Goal: Task Accomplishment & Management: Use online tool/utility

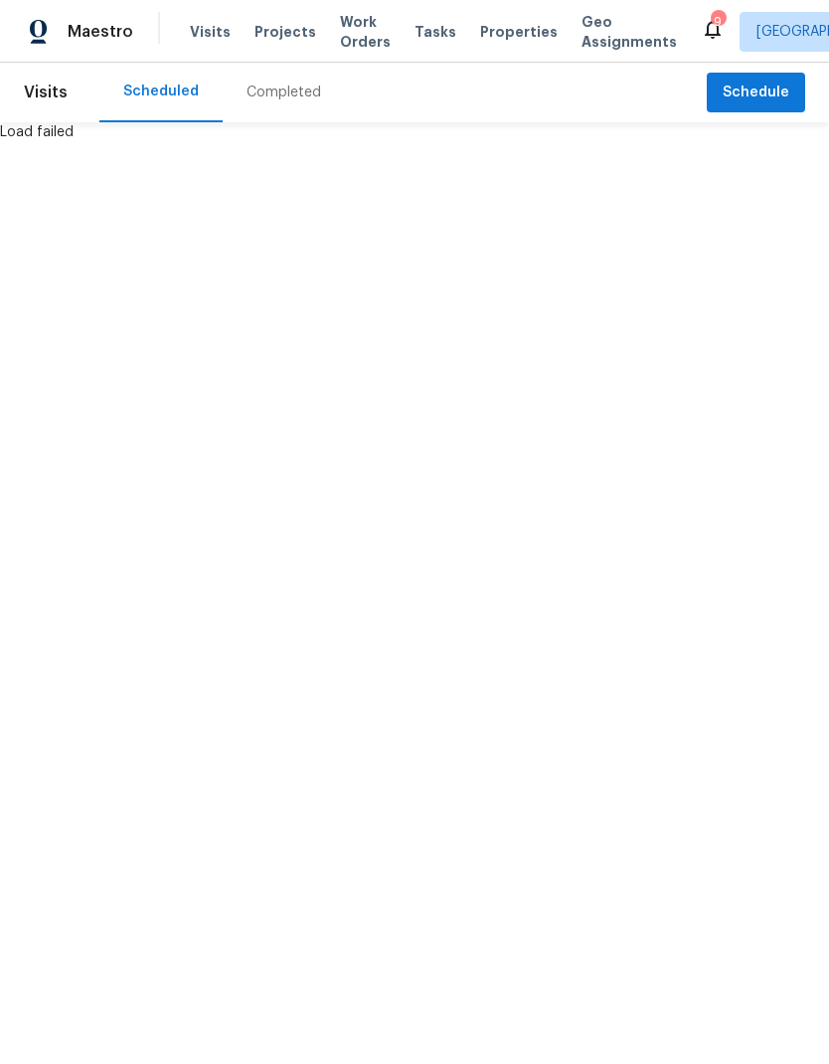
click at [208, 35] on span "Visits" at bounding box center [210, 32] width 41 height 20
click at [783, 90] on span "Schedule" at bounding box center [756, 93] width 67 height 25
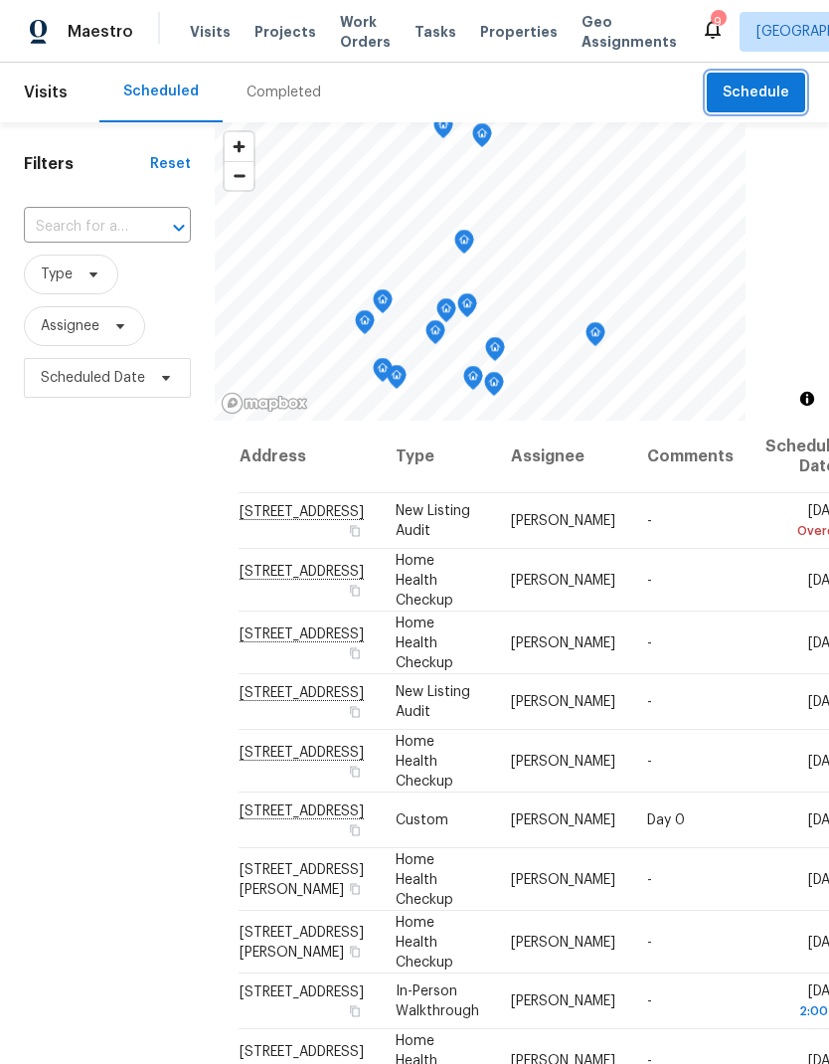
click at [771, 87] on span "Schedule" at bounding box center [756, 93] width 67 height 25
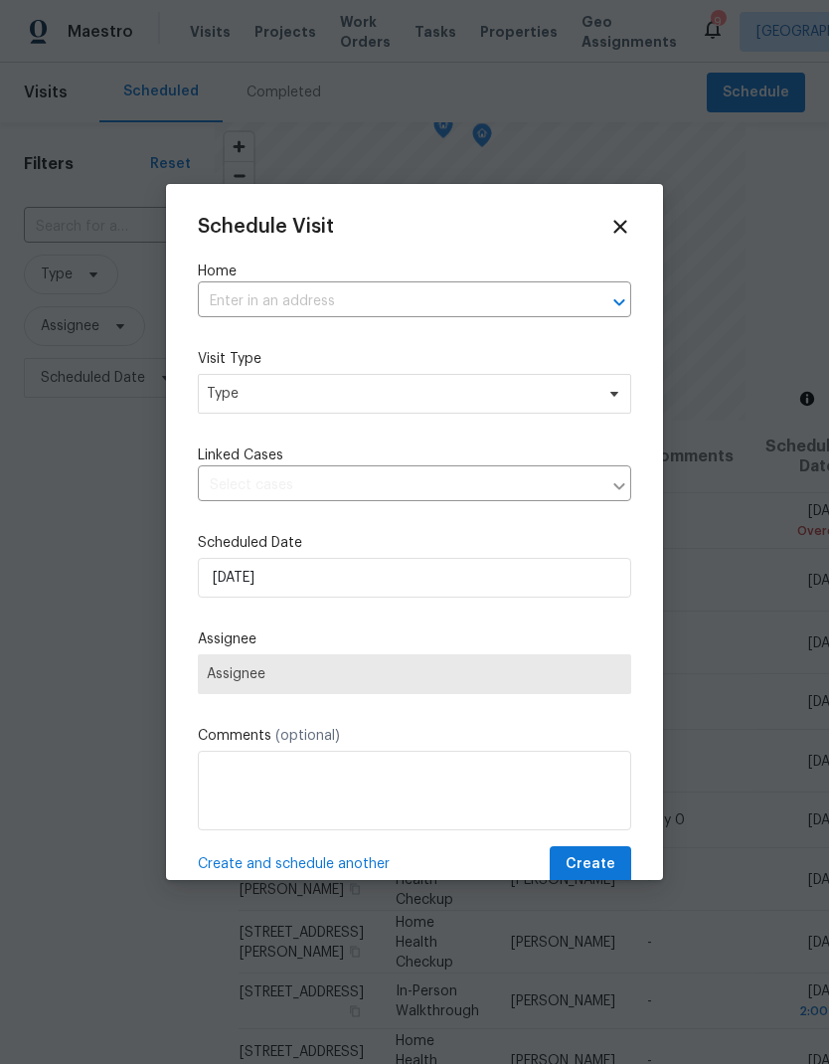
click at [259, 290] on input "text" at bounding box center [387, 301] width 378 height 31
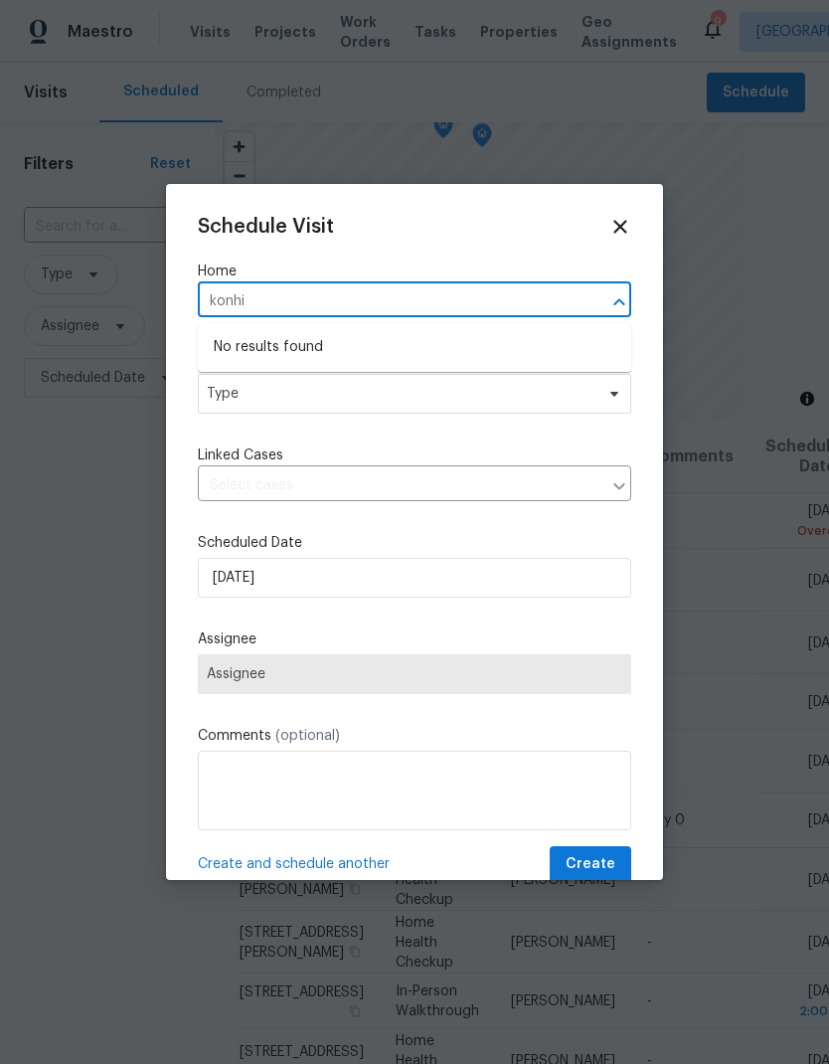
type input "konhi"
click at [618, 230] on icon at bounding box center [620, 226] width 13 height 13
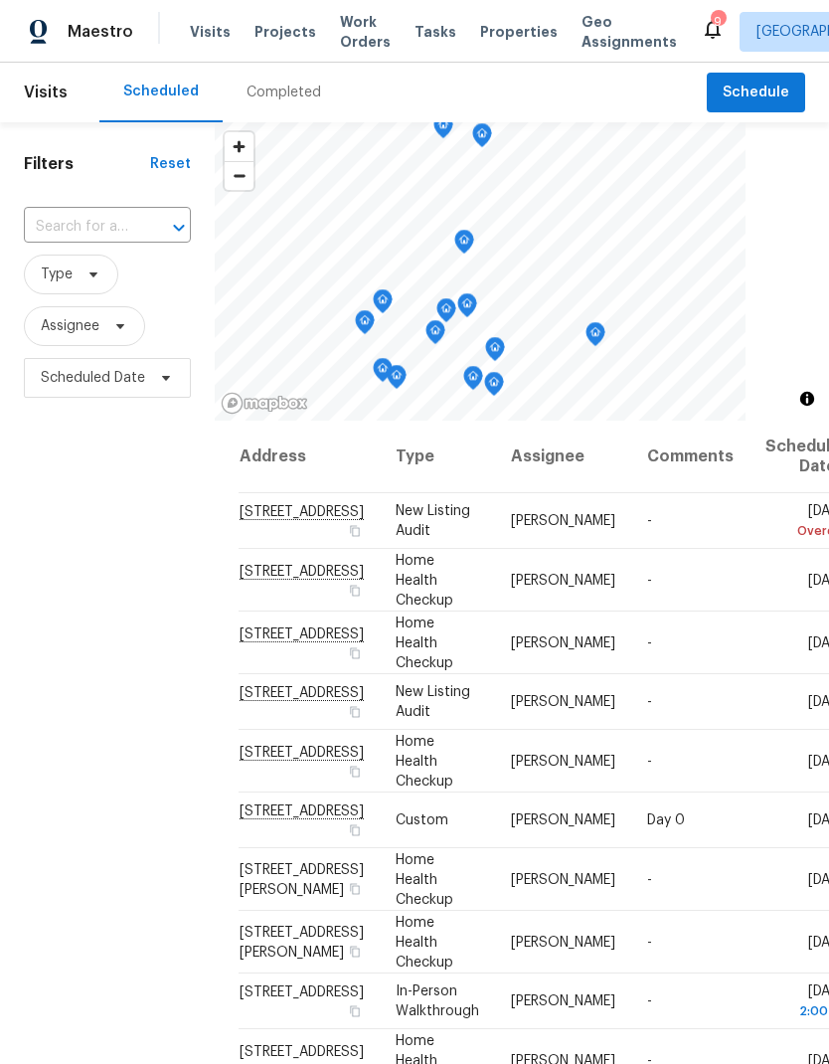
click at [500, 23] on span "Properties" at bounding box center [519, 32] width 78 height 20
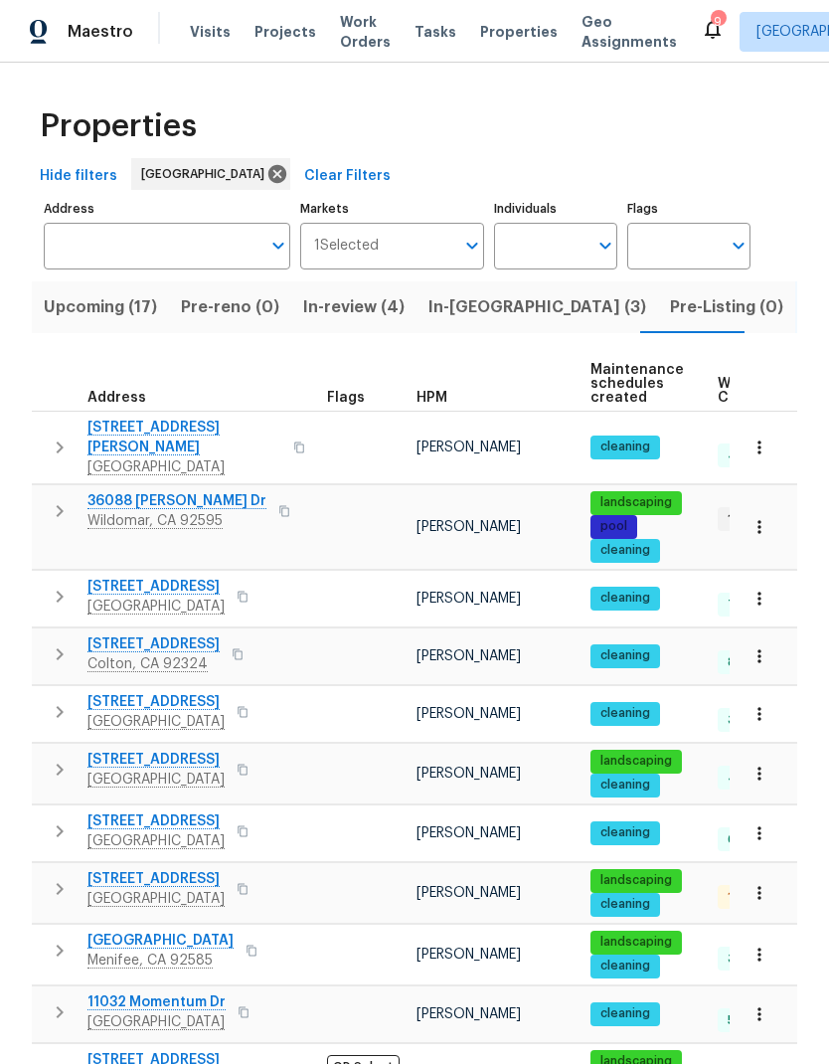
click at [198, 30] on span "Visits" at bounding box center [210, 32] width 41 height 20
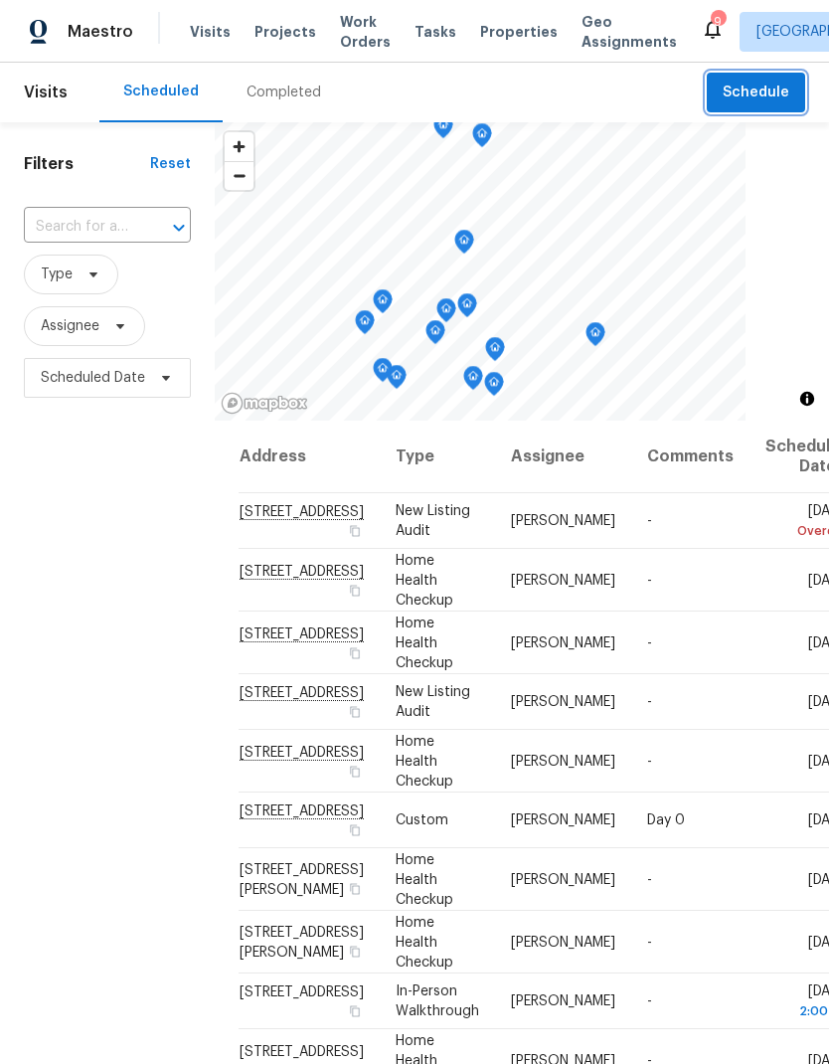
click at [767, 80] on button "Schedule" at bounding box center [756, 93] width 98 height 41
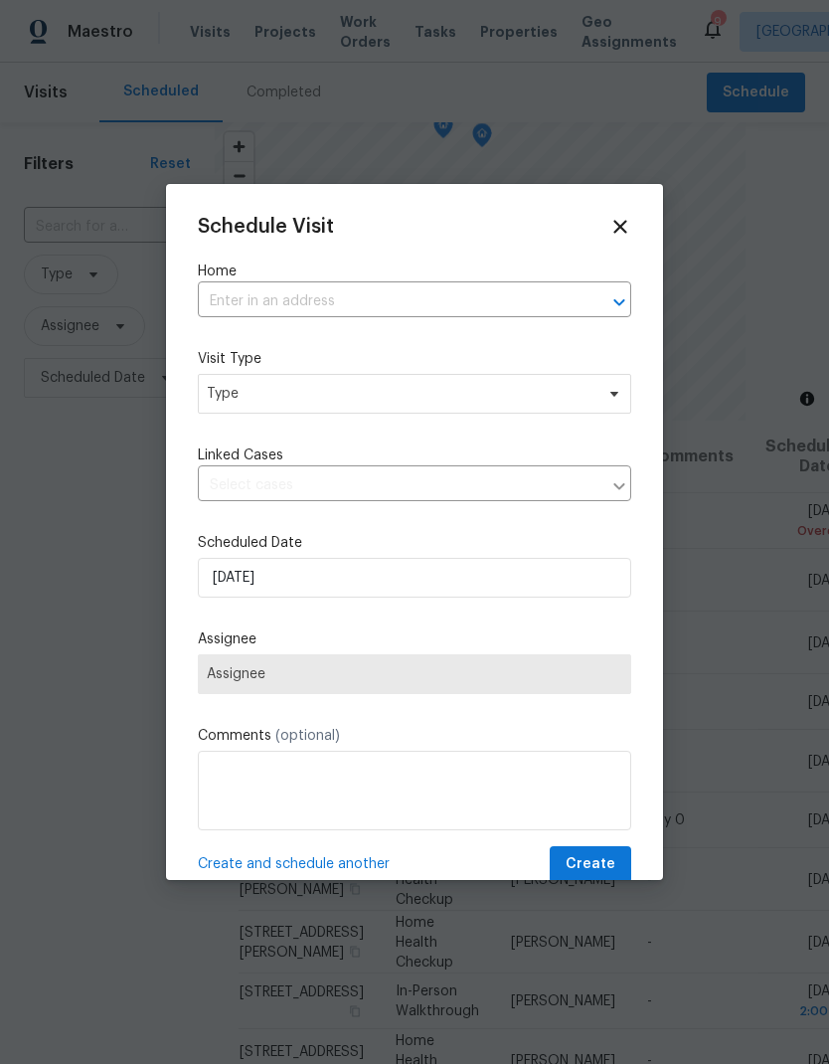
click at [267, 316] on input "text" at bounding box center [387, 301] width 378 height 31
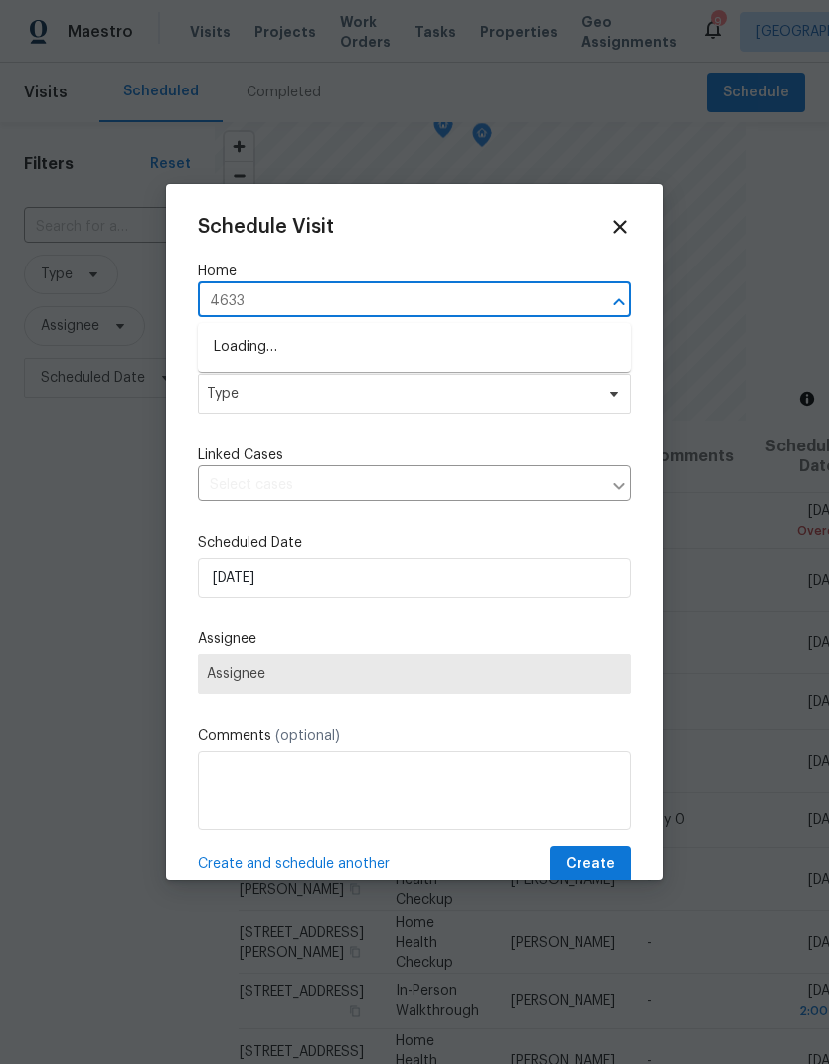
type input "46332"
click at [278, 345] on li "[STREET_ADDRESS]" at bounding box center [415, 348] width 434 height 34
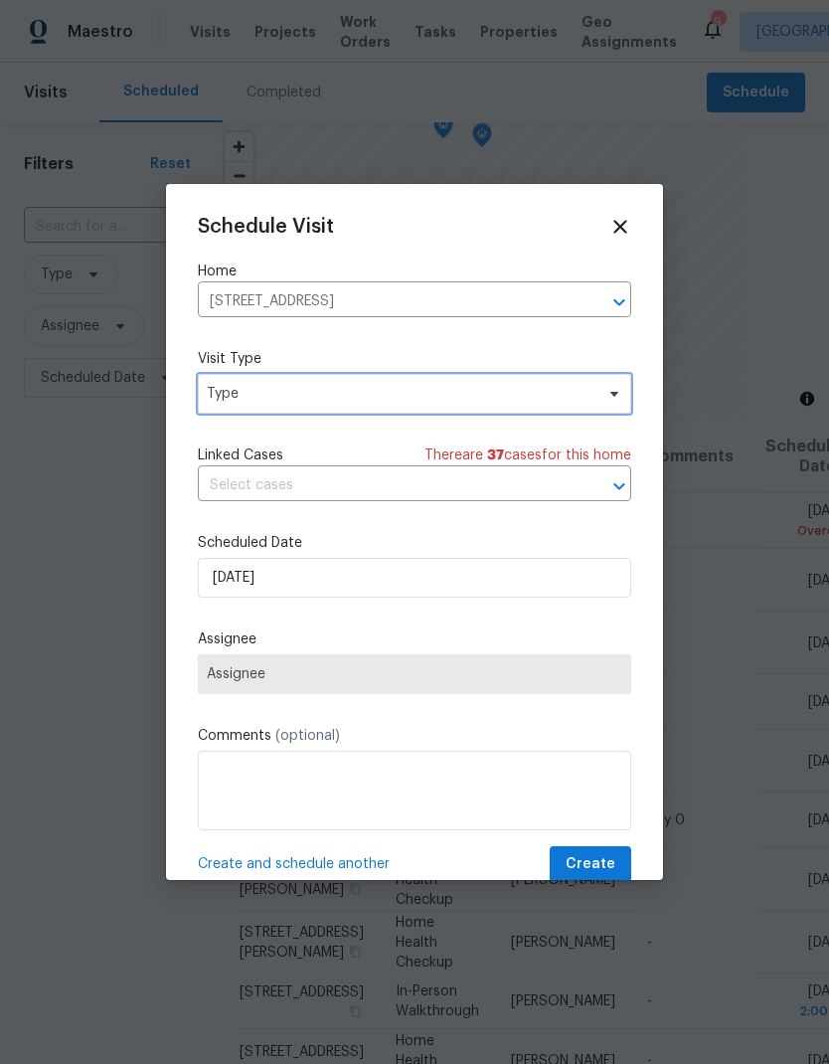
click at [256, 400] on span "Type" at bounding box center [400, 394] width 387 height 20
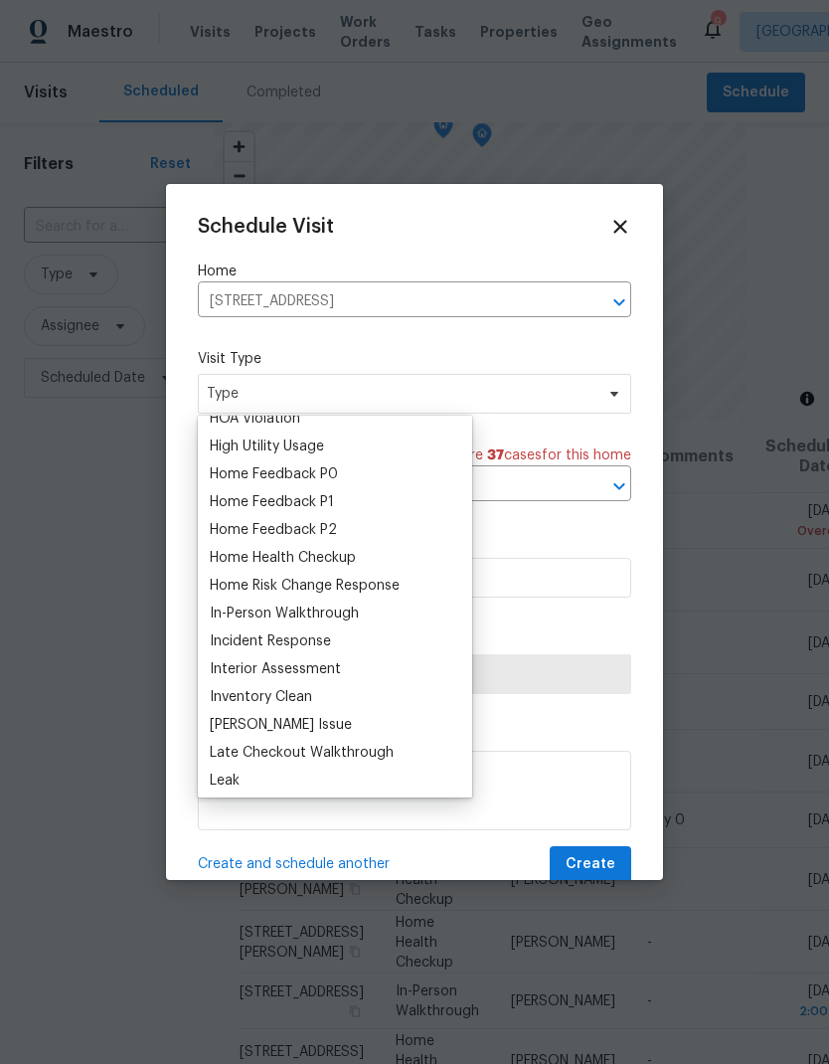
scroll to position [576, 0]
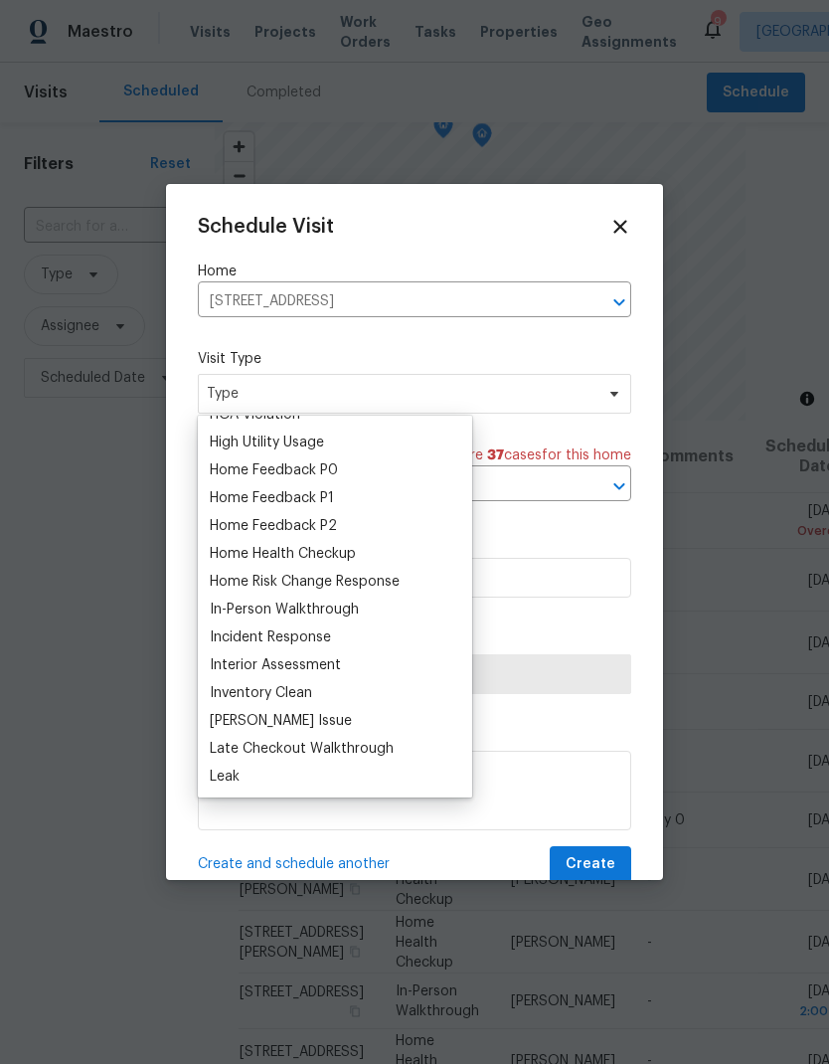
click at [245, 560] on div "Home Health Checkup" at bounding box center [283, 554] width 146 height 20
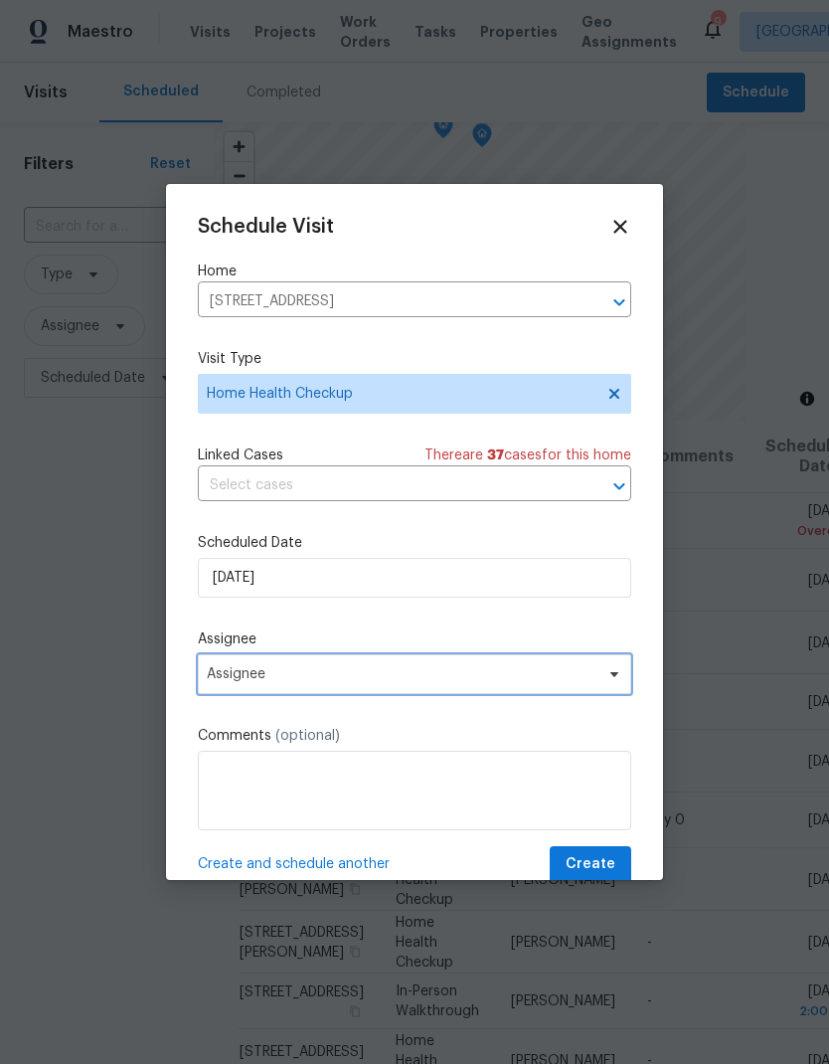
click at [247, 682] on span "Assignee" at bounding box center [402, 674] width 390 height 16
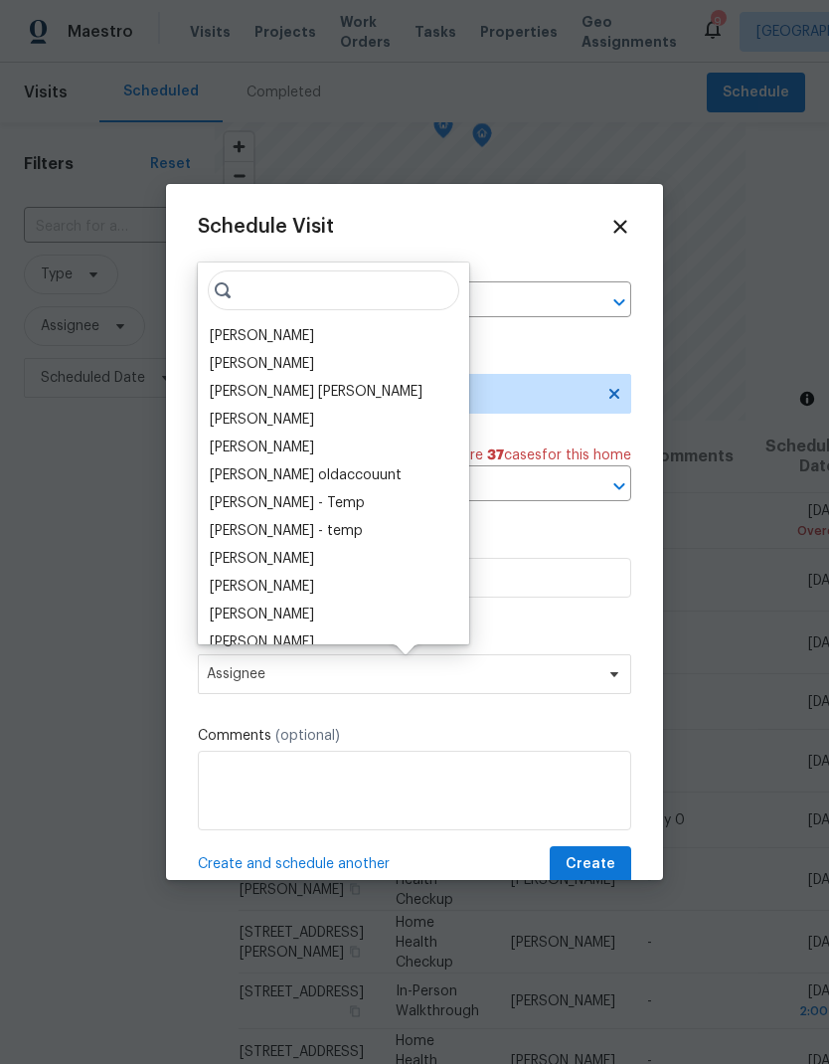
click at [237, 330] on div "[PERSON_NAME]" at bounding box center [262, 336] width 104 height 20
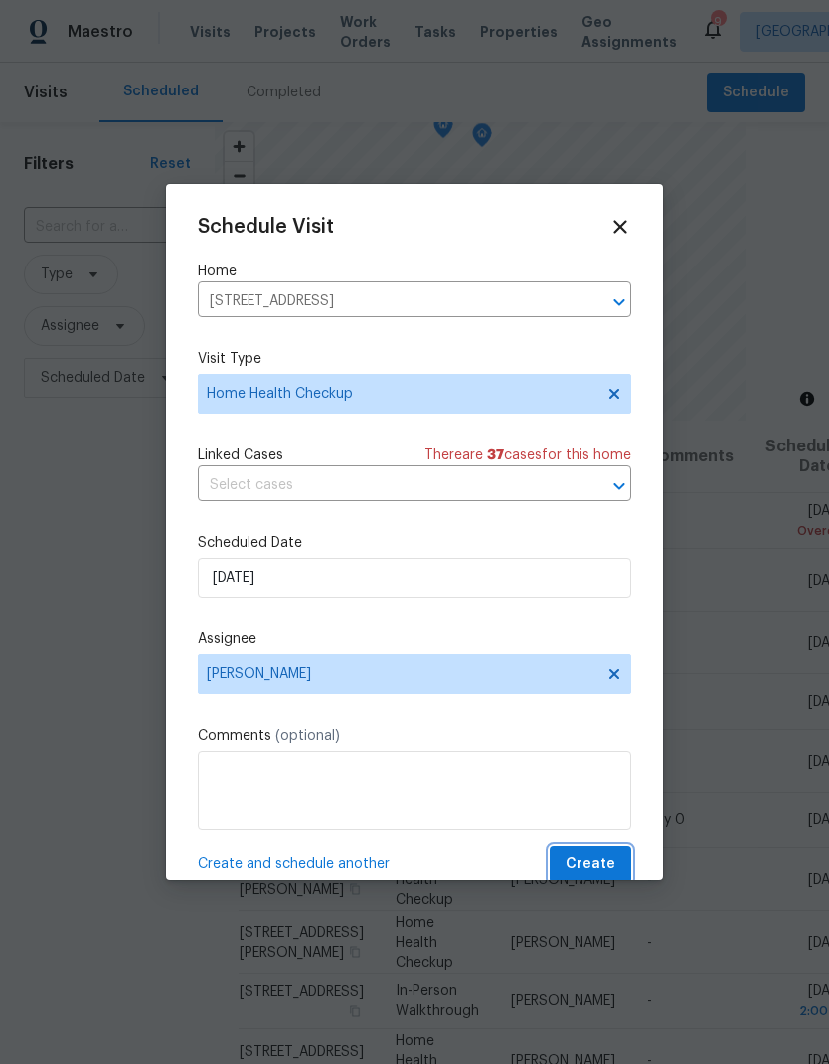
click at [605, 868] on span "Create" at bounding box center [591, 864] width 50 height 25
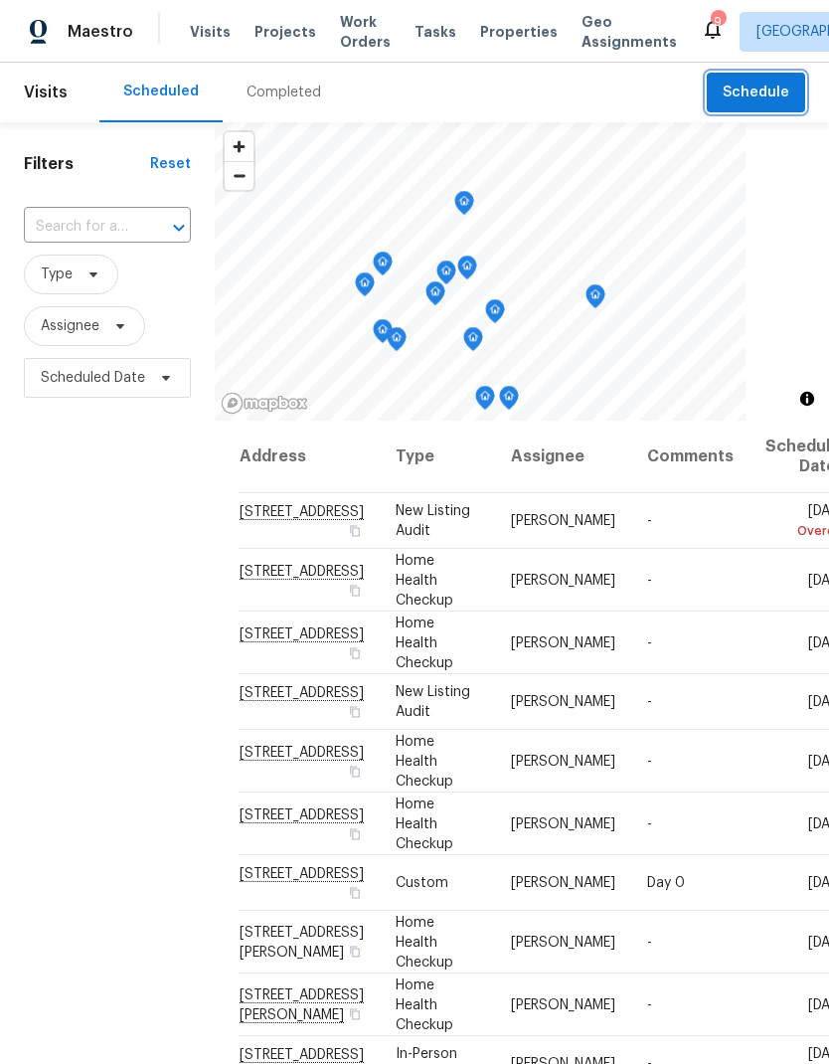
scroll to position [0, 0]
